Goal: Navigation & Orientation: Find specific page/section

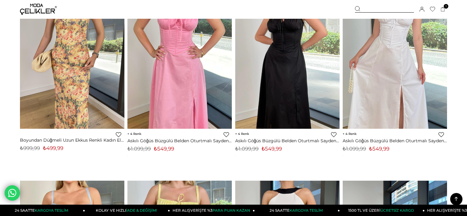
scroll to position [92, 0]
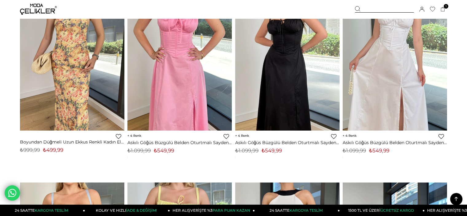
click at [33, 6] on img at bounding box center [38, 9] width 37 height 11
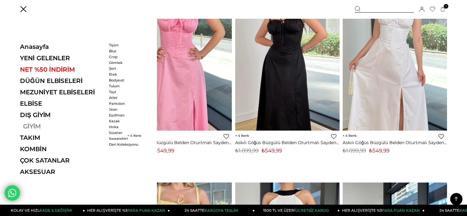
click at [38, 124] on link "GİYİM" at bounding box center [62, 125] width 84 height 7
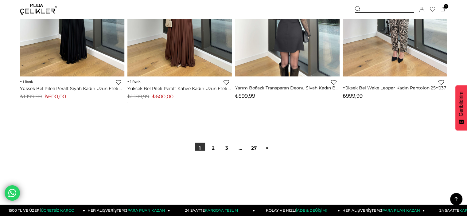
scroll to position [3803, 0]
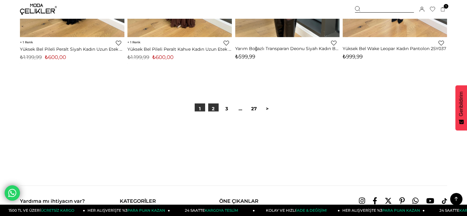
click at [211, 109] on link "2" at bounding box center [213, 108] width 10 height 10
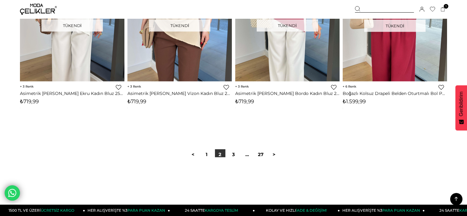
scroll to position [3742, 0]
